Goal: Task Accomplishment & Management: Manage account settings

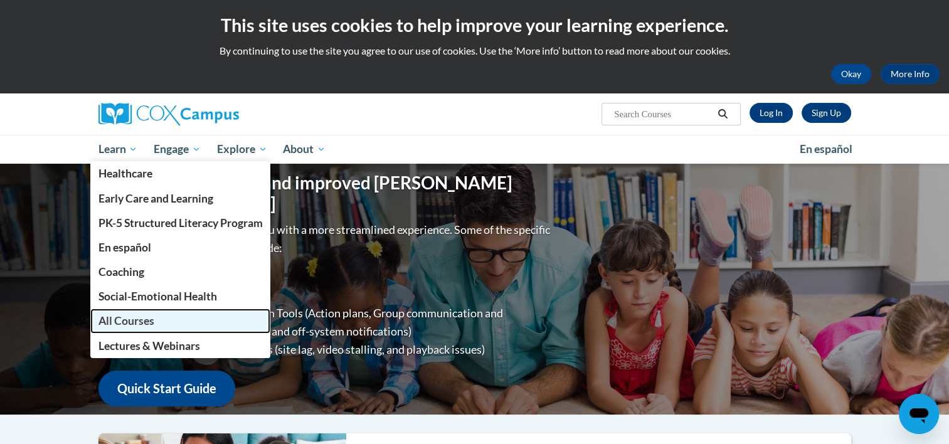
click at [118, 317] on span "All Courses" at bounding box center [126, 320] width 56 height 13
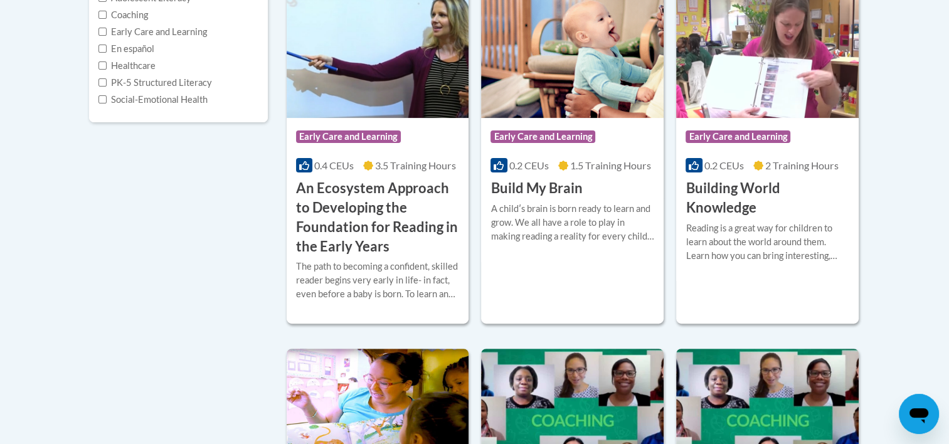
scroll to position [125, 0]
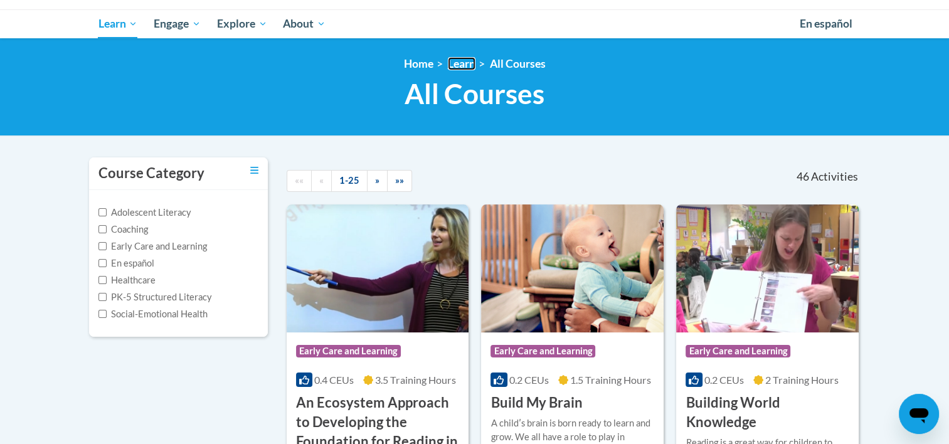
click at [467, 62] on link "Learn" at bounding box center [462, 63] width 28 height 13
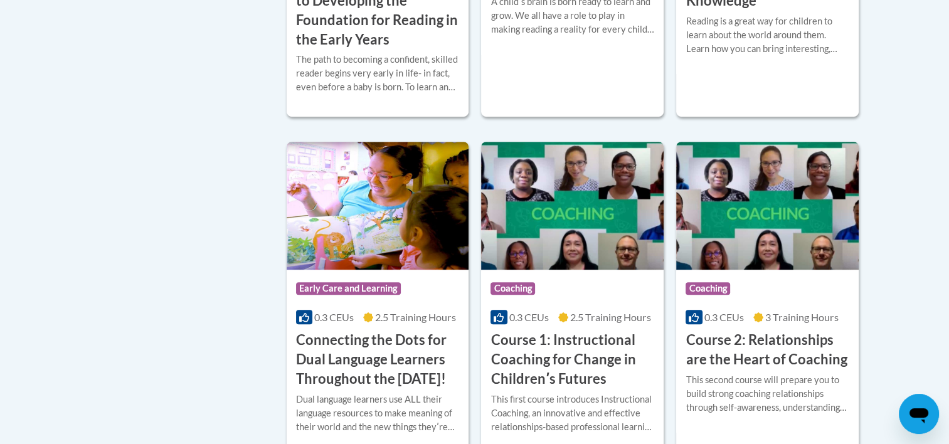
scroll to position [251, 0]
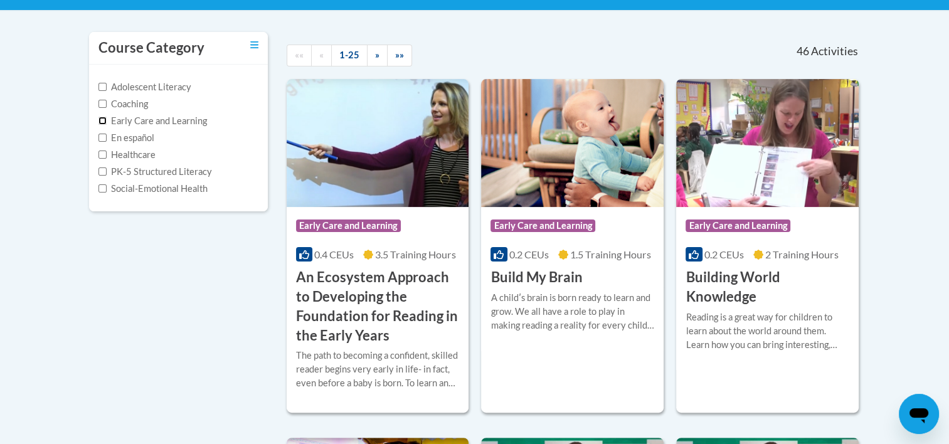
click at [100, 120] on input "Early Care and Learning" at bounding box center [102, 121] width 8 height 8
checkbox input "true"
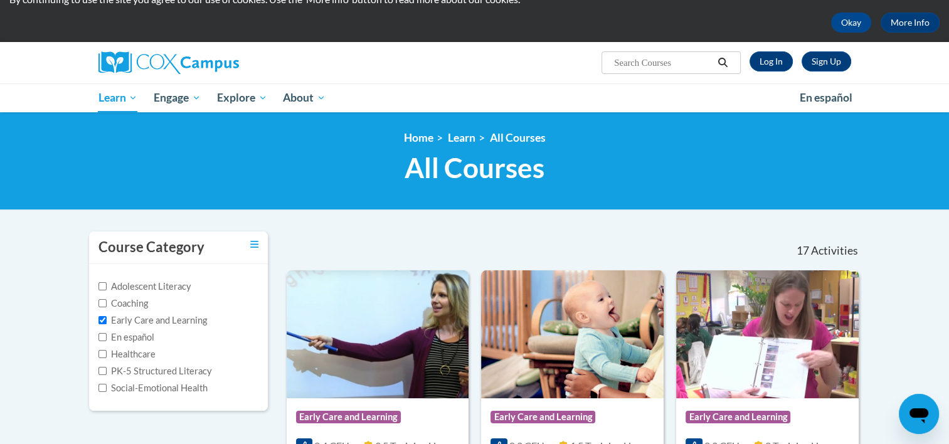
scroll to position [0, 0]
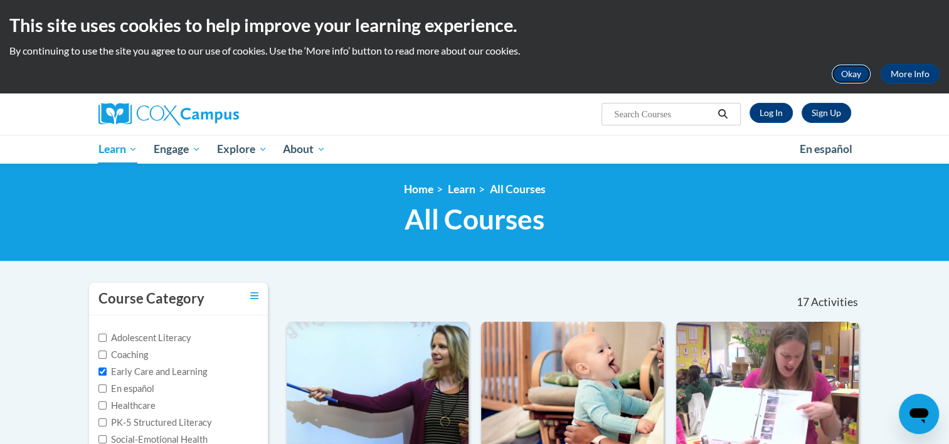
click at [850, 73] on button "Okay" at bounding box center [851, 74] width 40 height 20
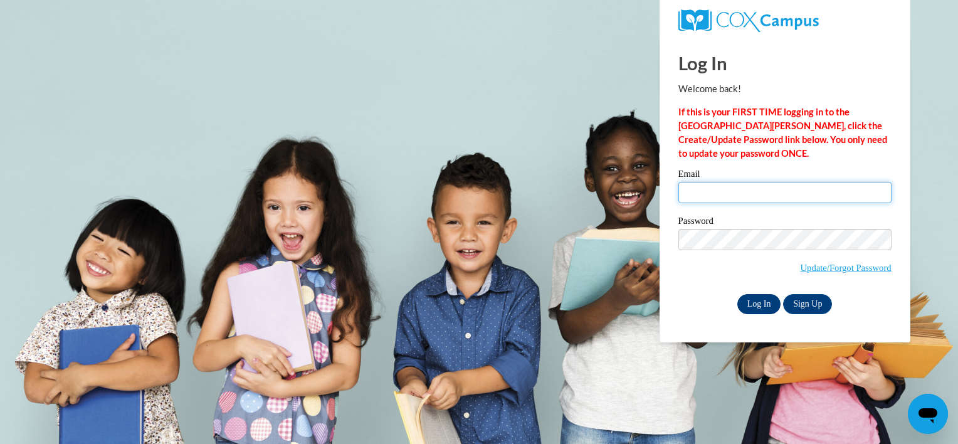
type input "[EMAIL_ADDRESS][DOMAIN_NAME]"
click at [763, 305] on input "Log In" at bounding box center [759, 304] width 44 height 20
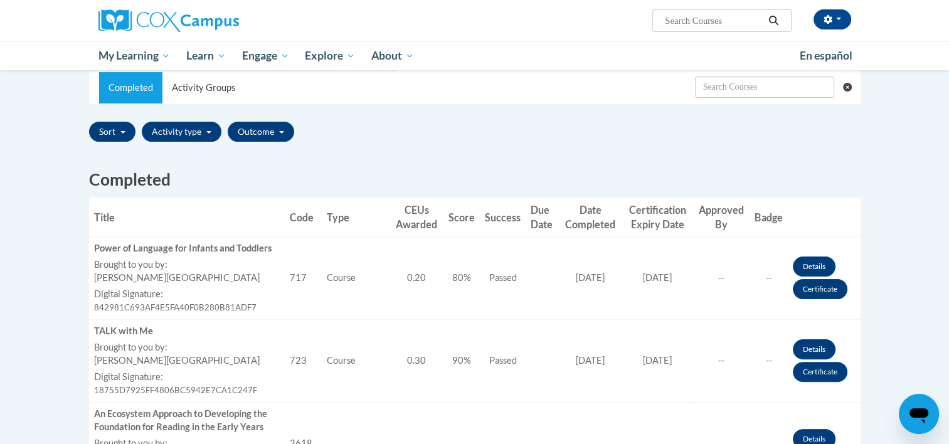
scroll to position [251, 0]
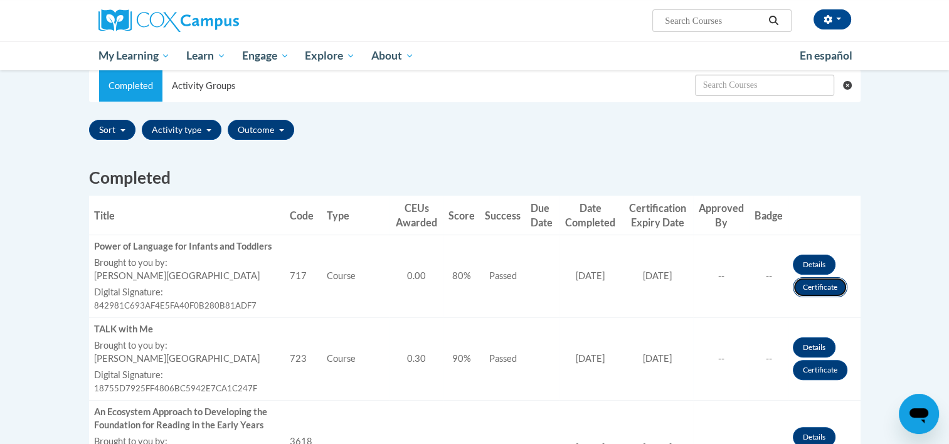
click at [830, 291] on link "Certificate" at bounding box center [820, 287] width 55 height 20
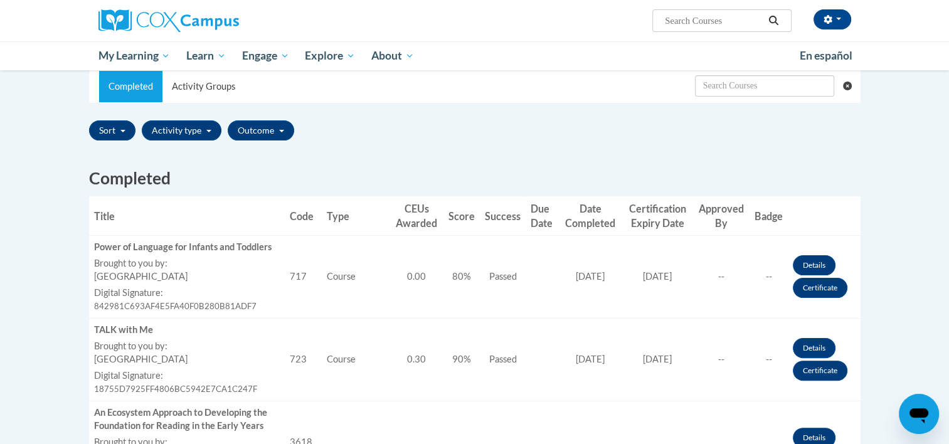
scroll to position [251, 0]
click at [815, 371] on link "Certificate" at bounding box center [820, 370] width 55 height 20
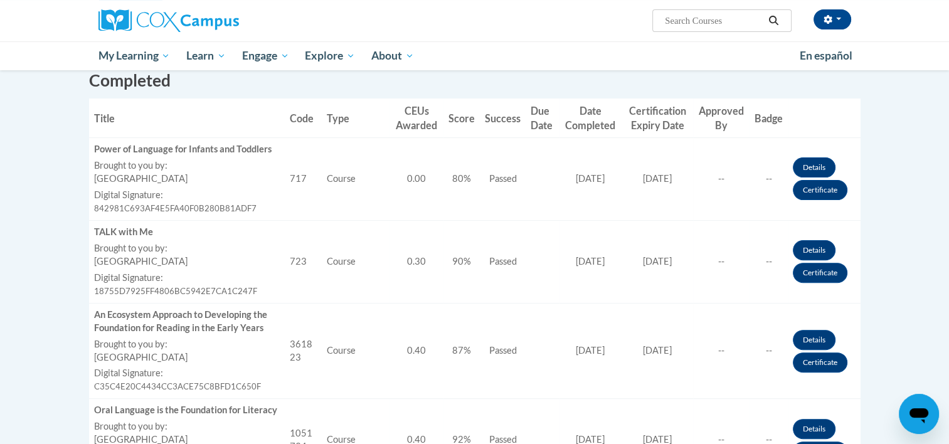
scroll to position [376, 0]
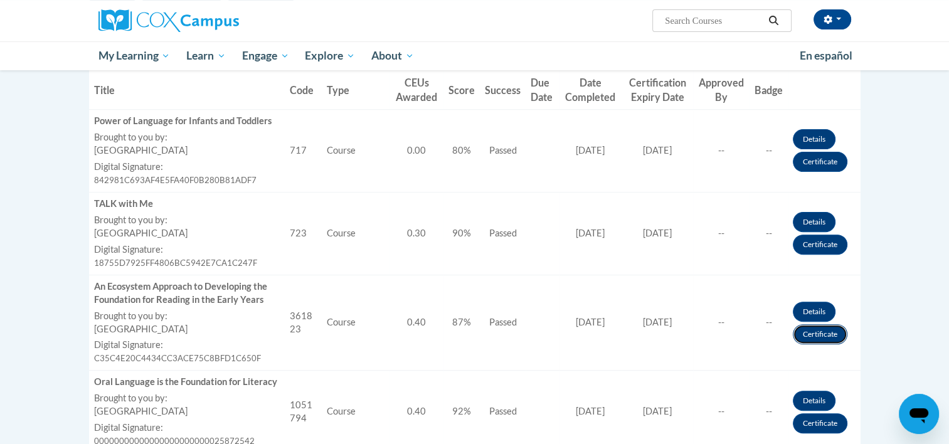
click at [820, 337] on link "Certificate" at bounding box center [820, 334] width 55 height 20
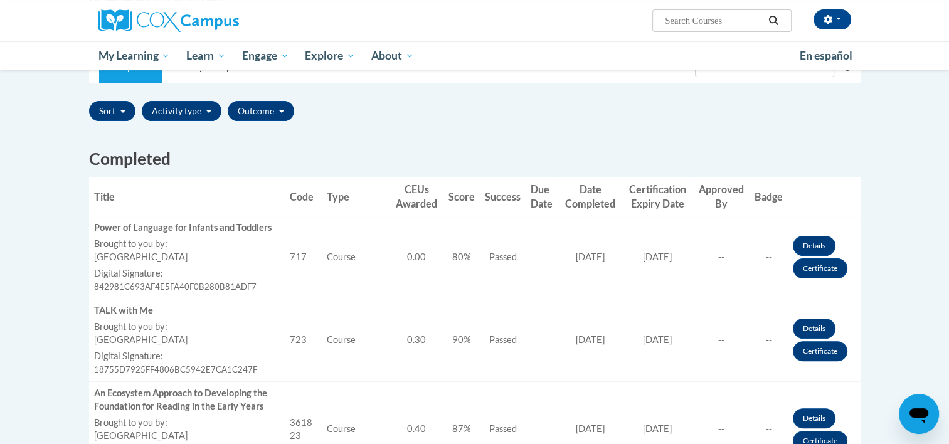
scroll to position [251, 0]
